Goal: Information Seeking & Learning: Learn about a topic

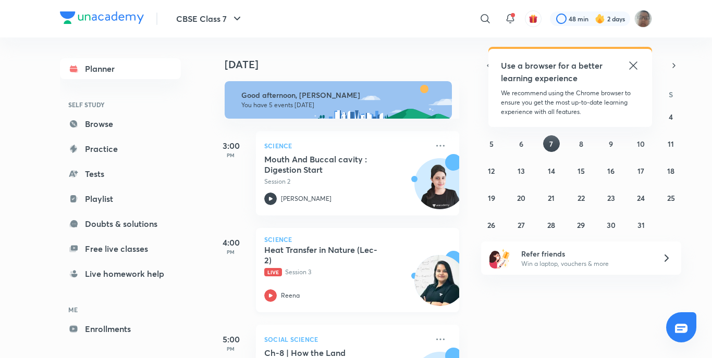
click at [289, 292] on p "Reena" at bounding box center [290, 295] width 19 height 9
click at [286, 294] on div "Reena" at bounding box center [346, 296] width 164 height 13
click at [286, 294] on p "Reena" at bounding box center [290, 295] width 19 height 9
click at [286, 293] on p "Reena" at bounding box center [290, 295] width 19 height 9
click at [434, 144] on icon at bounding box center [440, 146] width 13 height 13
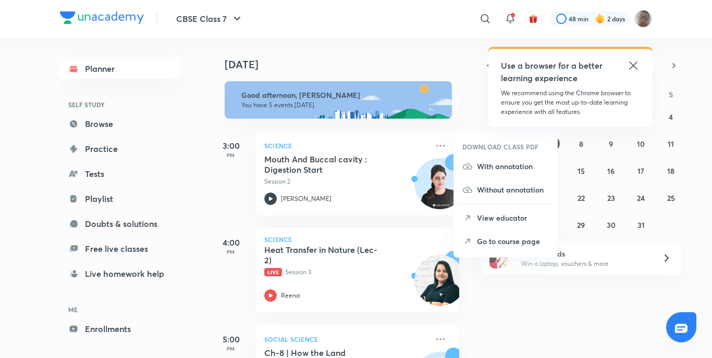
click at [516, 246] on p "Go to course page" at bounding box center [513, 241] width 72 height 11
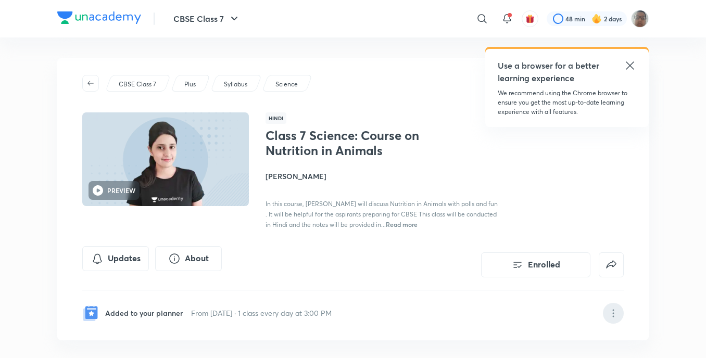
click at [613, 318] on icon at bounding box center [613, 313] width 13 height 13
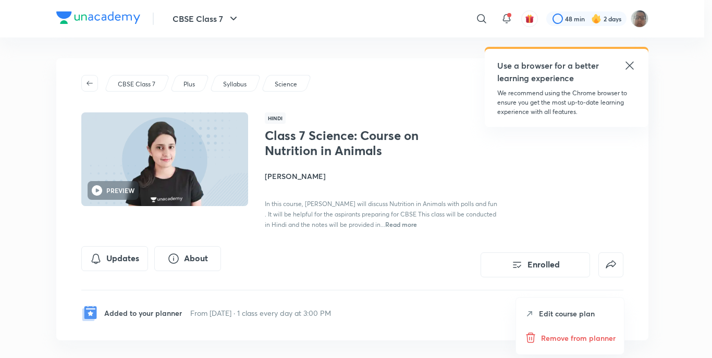
drag, startPoint x: 594, startPoint y: 339, endPoint x: 593, endPoint y: 333, distance: 5.3
click at [594, 339] on p "Remove from planner" at bounding box center [578, 338] width 74 height 11
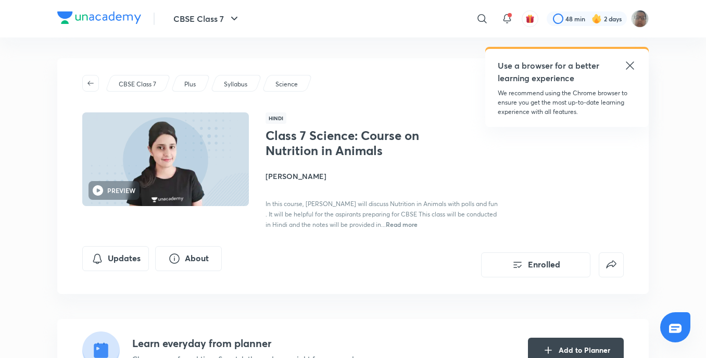
scroll to position [52, 0]
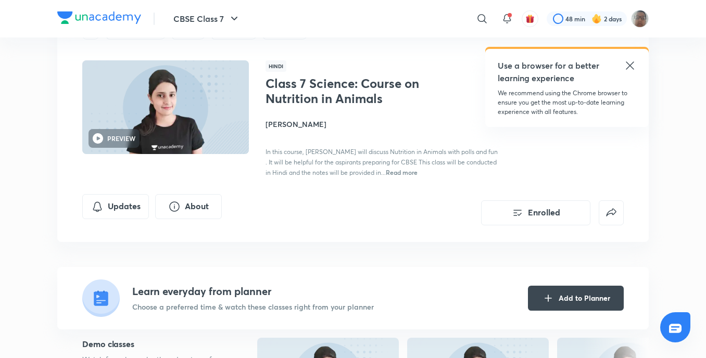
drag, startPoint x: 383, startPoint y: 19, endPoint x: 425, endPoint y: 16, distance: 42.3
click at [425, 16] on div "​" at bounding box center [397, 18] width 192 height 25
drag, startPoint x: 428, startPoint y: 24, endPoint x: 425, endPoint y: 34, distance: 10.4
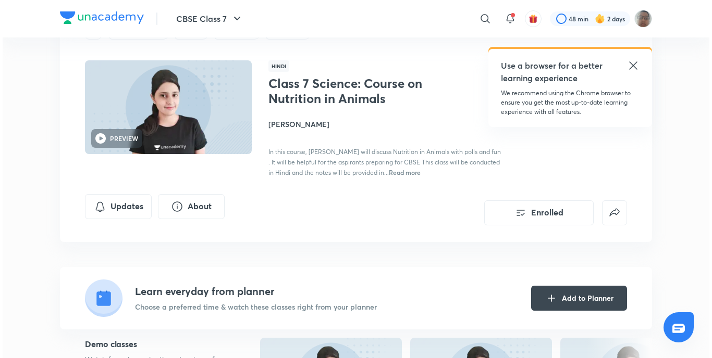
scroll to position [0, 0]
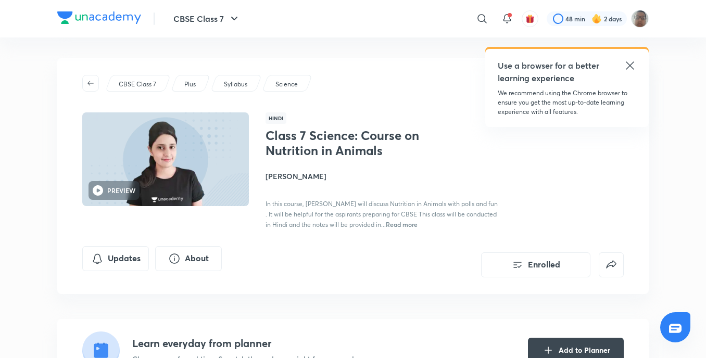
drag, startPoint x: 378, startPoint y: 54, endPoint x: 374, endPoint y: 61, distance: 8.2
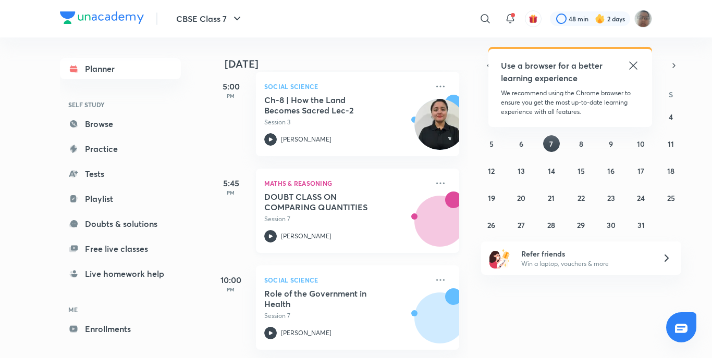
scroll to position [164, 0]
click at [434, 179] on icon at bounding box center [440, 183] width 13 height 13
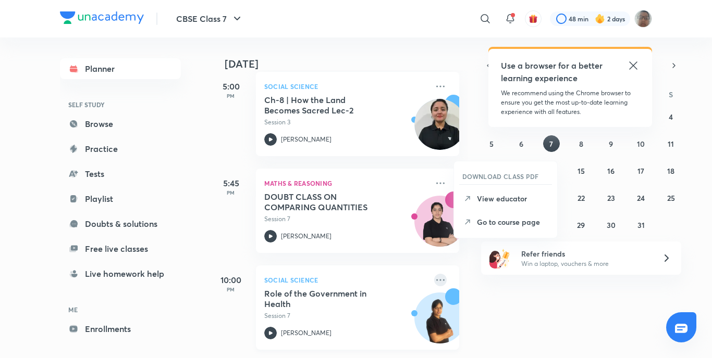
click at [434, 274] on icon at bounding box center [440, 280] width 13 height 13
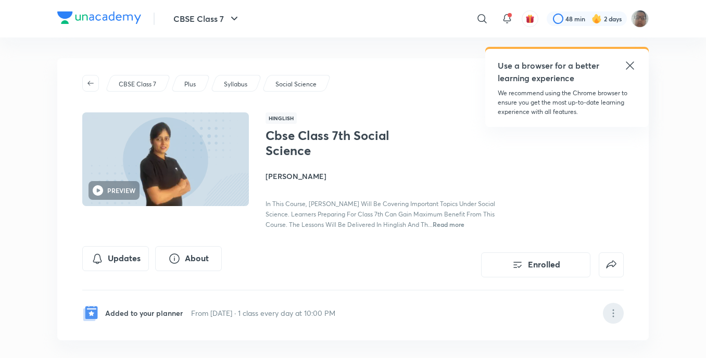
click at [607, 310] on div at bounding box center [613, 313] width 21 height 21
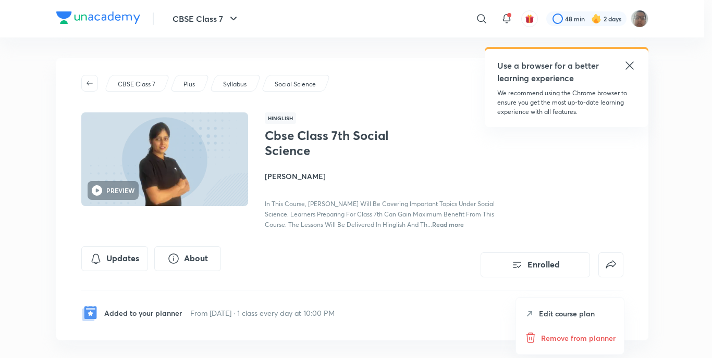
click at [583, 337] on p "Remove from planner" at bounding box center [578, 338] width 74 height 11
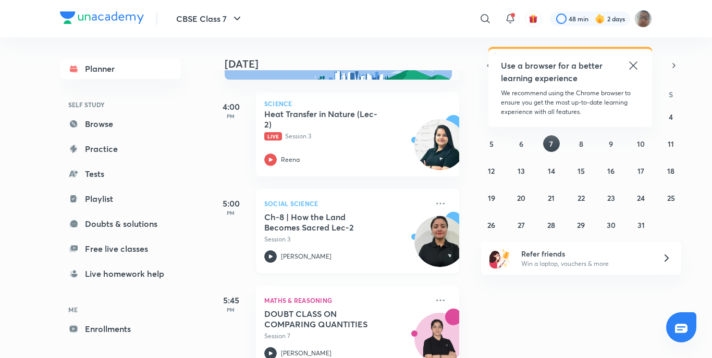
scroll to position [67, 0]
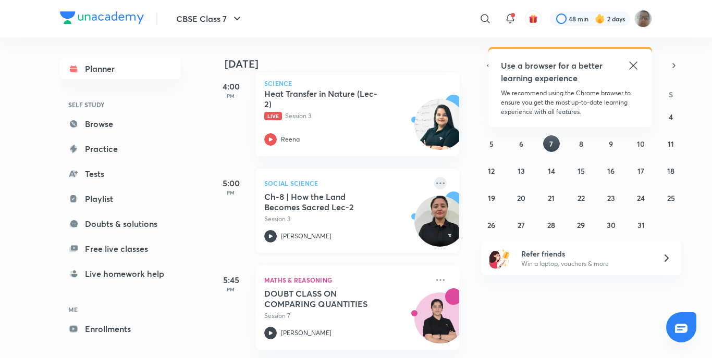
click at [434, 178] on icon at bounding box center [440, 183] width 13 height 13
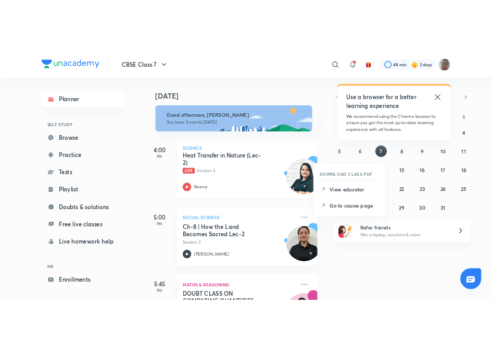
scroll to position [0, 0]
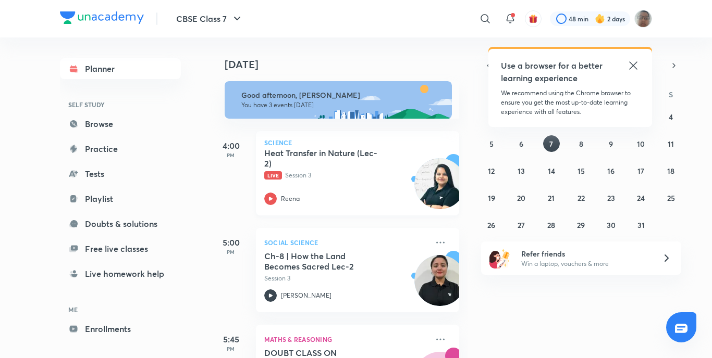
click at [275, 196] on icon at bounding box center [270, 199] width 13 height 13
click at [641, 19] on img at bounding box center [643, 19] width 18 height 18
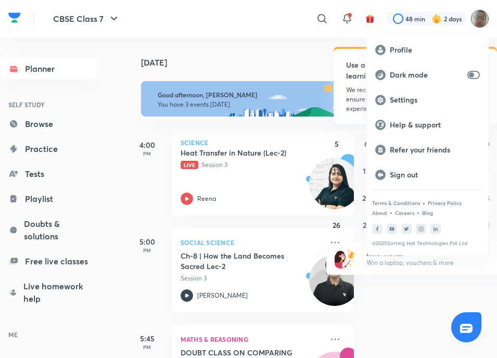
click at [480, 23] on div at bounding box center [248, 179] width 497 height 358
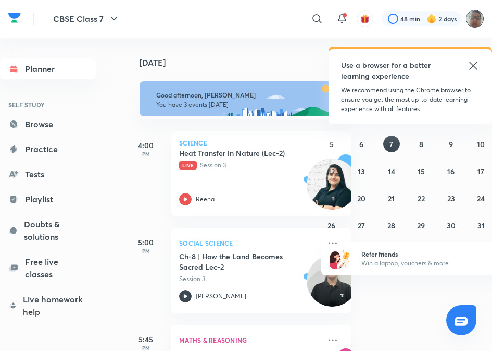
click at [479, 21] on img at bounding box center [475, 19] width 18 height 18
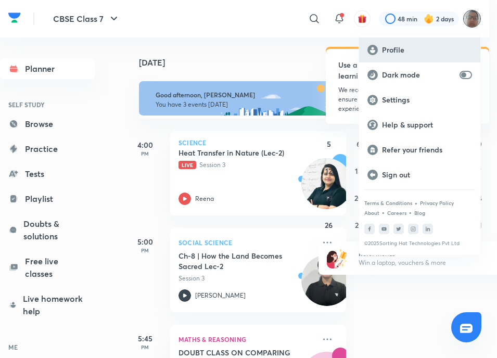
click at [460, 57] on div "Profile" at bounding box center [419, 50] width 121 height 25
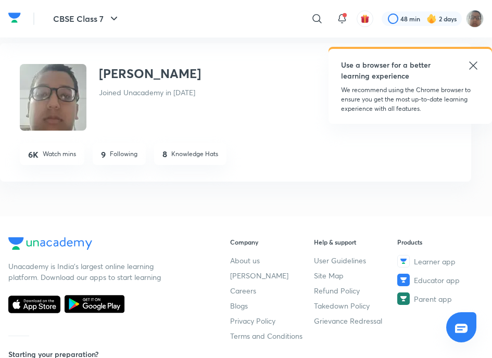
click at [477, 72] on div "Use a browser for a better learning experience" at bounding box center [410, 70] width 139 height 22
click at [59, 105] on img at bounding box center [53, 97] width 67 height 67
click at [66, 101] on img at bounding box center [53, 97] width 67 height 67
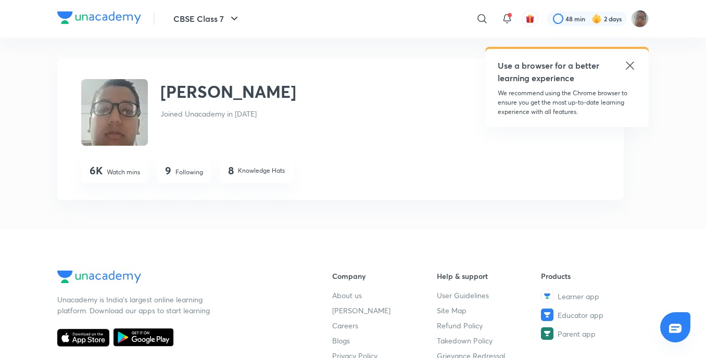
click at [116, 111] on img at bounding box center [114, 112] width 67 height 67
click at [110, 116] on img at bounding box center [114, 112] width 67 height 67
click at [618, 21] on div at bounding box center [587, 18] width 80 height 15
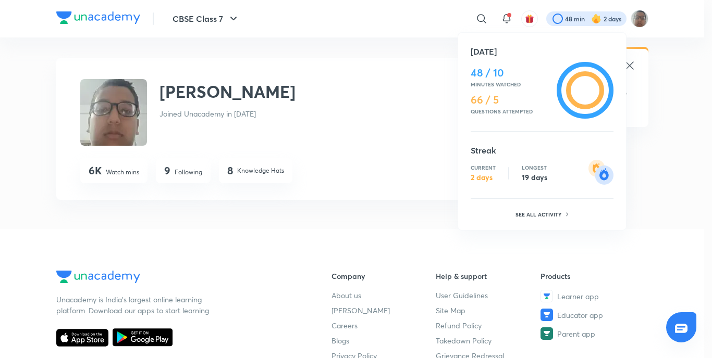
click at [634, 70] on div at bounding box center [356, 179] width 712 height 358
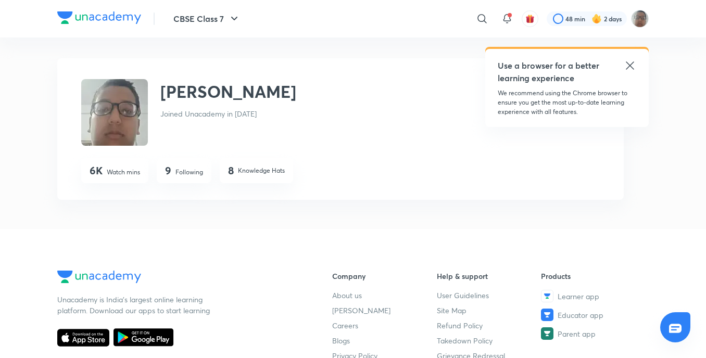
click at [644, 29] on div "​ Use a browser for a better learning experience We recommend using the Chrome …" at bounding box center [475, 18] width 348 height 25
drag, startPoint x: 644, startPoint y: 29, endPoint x: 644, endPoint y: 22, distance: 6.8
click at [644, 22] on img at bounding box center [640, 19] width 18 height 18
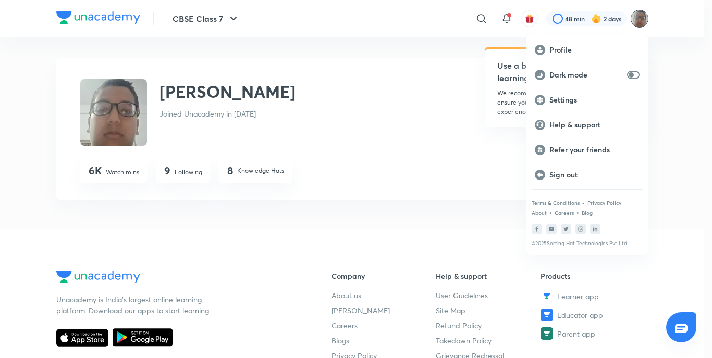
click at [397, 70] on div at bounding box center [356, 179] width 712 height 358
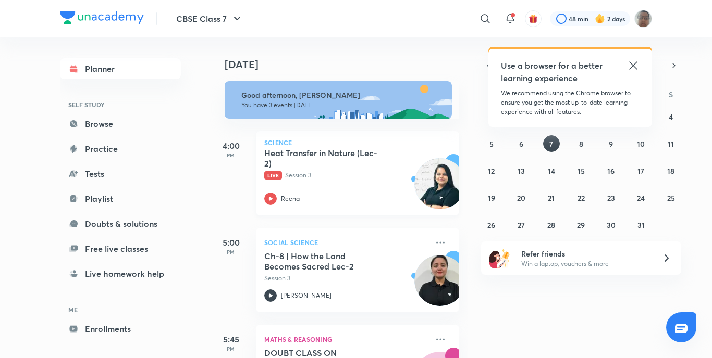
click at [270, 197] on icon at bounding box center [270, 199] width 13 height 13
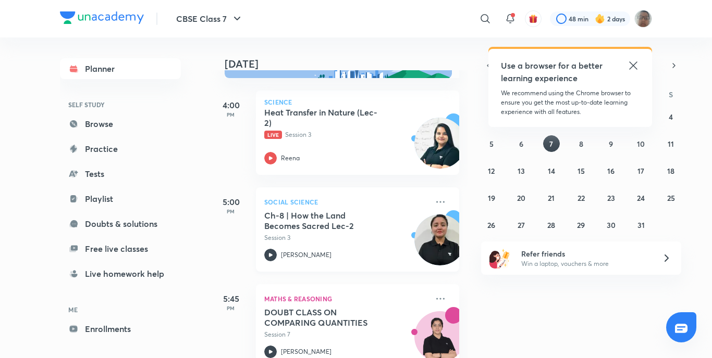
scroll to position [41, 0]
click at [280, 255] on div "[PERSON_NAME]" at bounding box center [346, 254] width 164 height 13
click at [260, 256] on div "Social Science Ch-8 | How the Land Becomes Sacred Lec-2 Session 3 [PERSON_NAME]" at bounding box center [357, 229] width 203 height 84
click at [272, 256] on icon at bounding box center [270, 254] width 13 height 13
drag, startPoint x: 280, startPoint y: 245, endPoint x: 271, endPoint y: 251, distance: 10.5
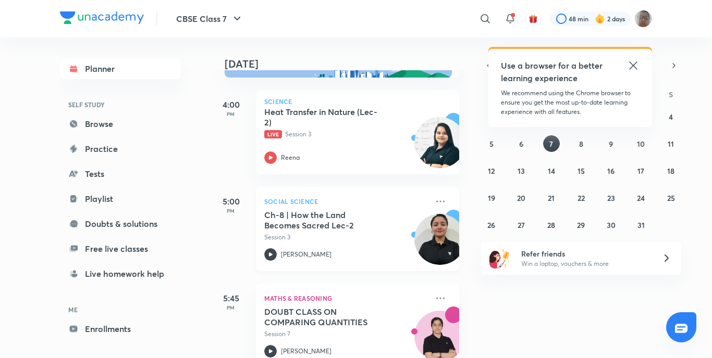
click at [272, 251] on div "Ch-8 | How the Land Becomes Sacred Lec-2 Session 3 [PERSON_NAME]" at bounding box center [346, 235] width 164 height 51
click at [271, 251] on icon at bounding box center [270, 254] width 13 height 13
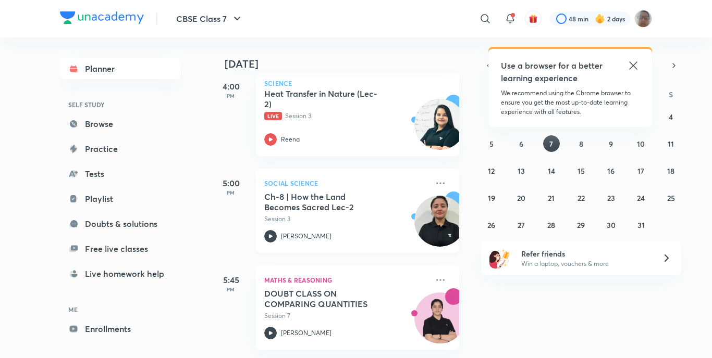
scroll to position [67, 0]
click at [270, 327] on icon at bounding box center [270, 333] width 13 height 13
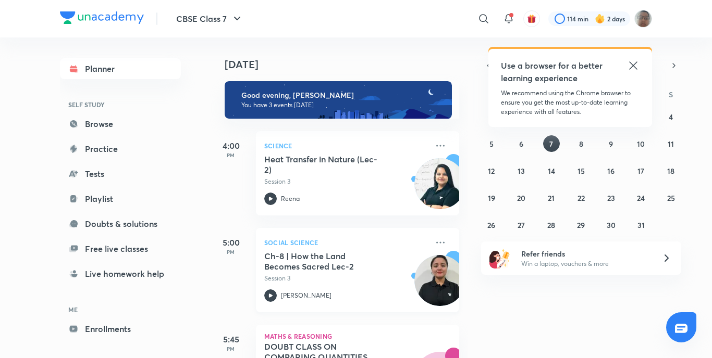
scroll to position [67, 0]
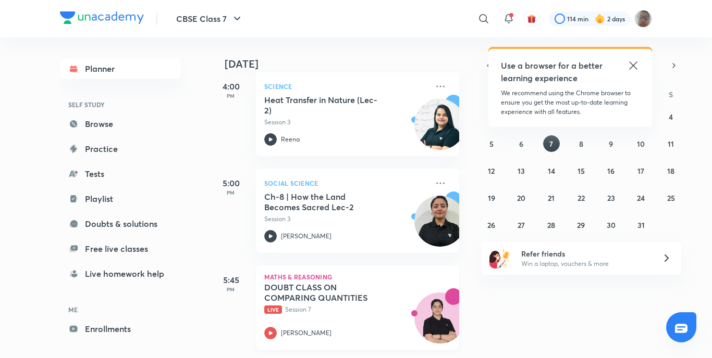
click at [272, 314] on div "DOUBT CLASS ON COMPARING QUANTITIES Live Session 7 [PERSON_NAME]" at bounding box center [346, 310] width 164 height 57
click at [272, 315] on div "DOUBT CLASS ON COMPARING QUANTITIES Live Session 7 Yashika Arora" at bounding box center [346, 310] width 164 height 57
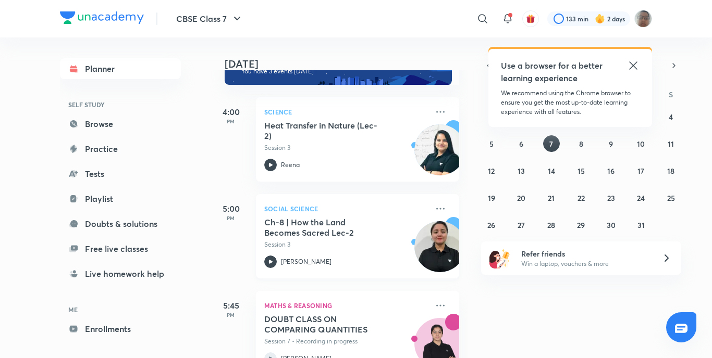
scroll to position [67, 0]
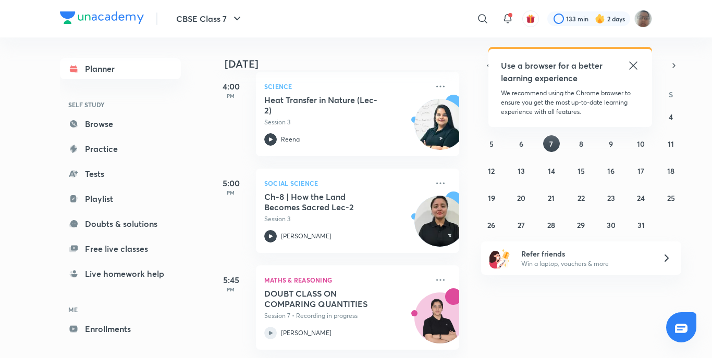
click at [273, 327] on icon at bounding box center [270, 333] width 13 height 13
click at [271, 327] on icon at bounding box center [270, 333] width 13 height 13
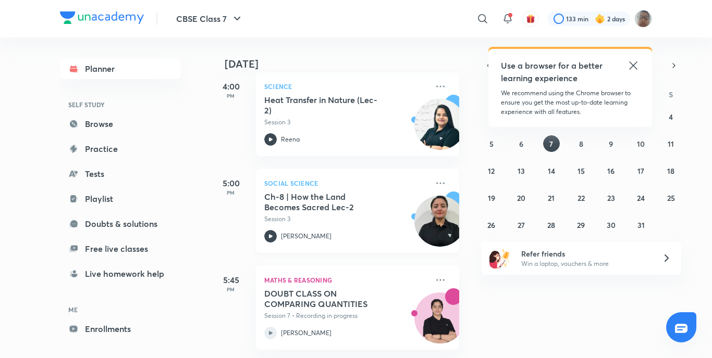
click at [273, 235] on div "Social Science Ch-8 | How the Land Becomes Sacred Lec-2 Session 3 Komal Gusai" at bounding box center [357, 211] width 203 height 84
click at [275, 233] on icon at bounding box center [270, 236] width 13 height 13
click at [278, 234] on div "[PERSON_NAME]" at bounding box center [346, 236] width 164 height 13
